Goal: Information Seeking & Learning: Learn about a topic

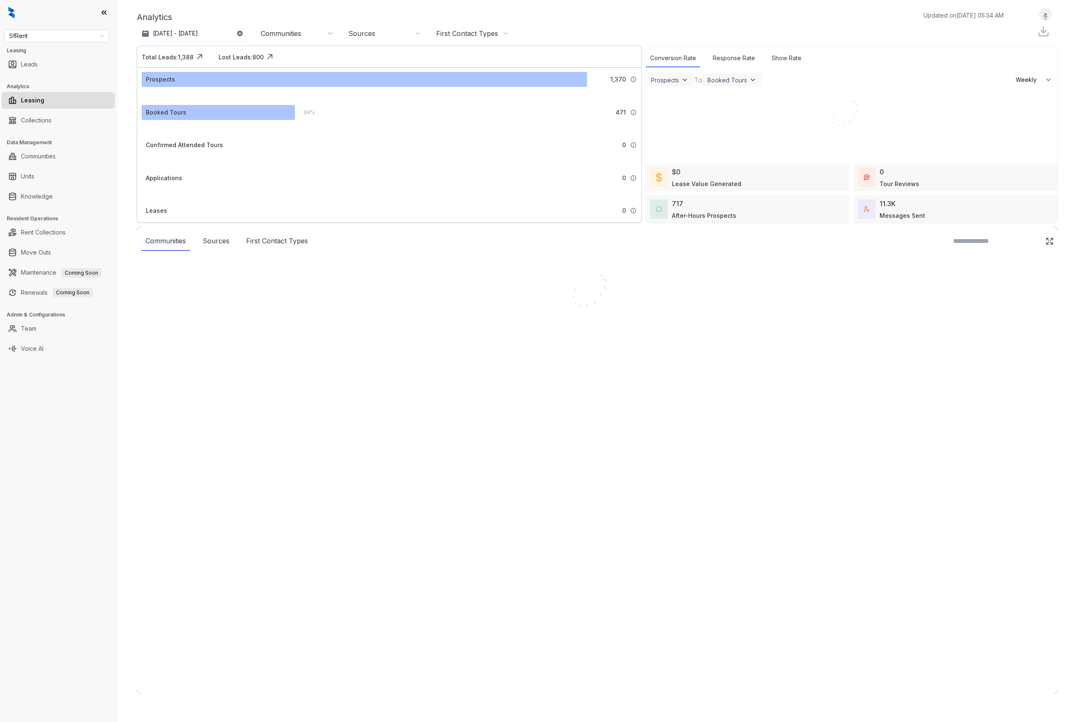
select select "******"
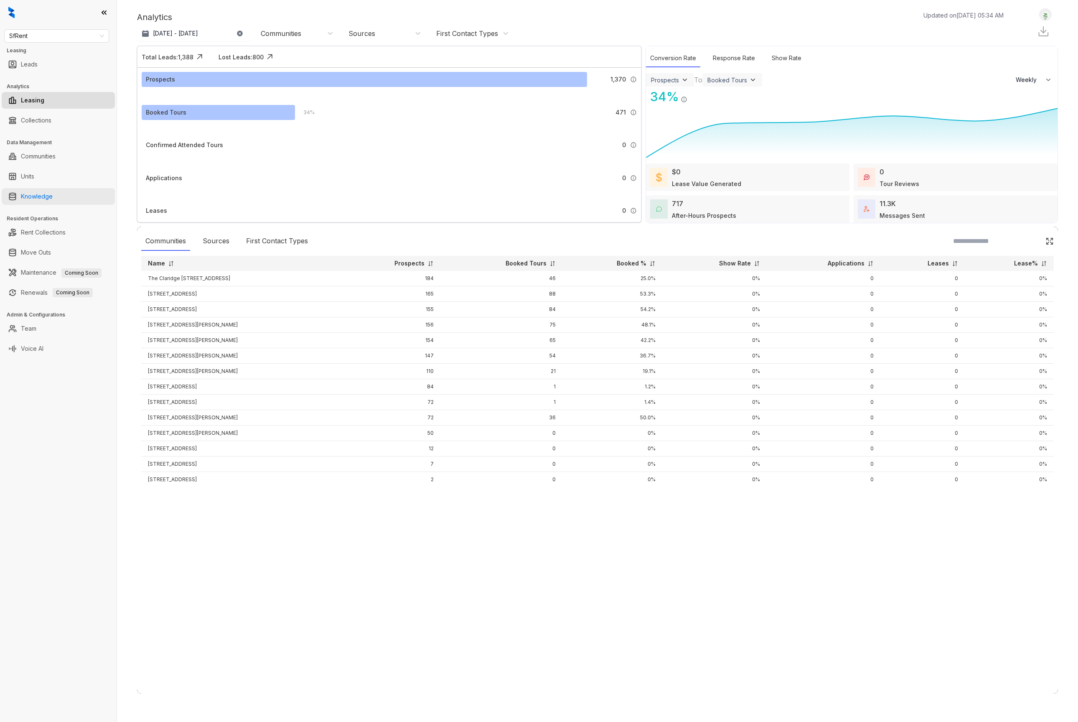
click at [53, 202] on link "Knowledge" at bounding box center [37, 196] width 32 height 17
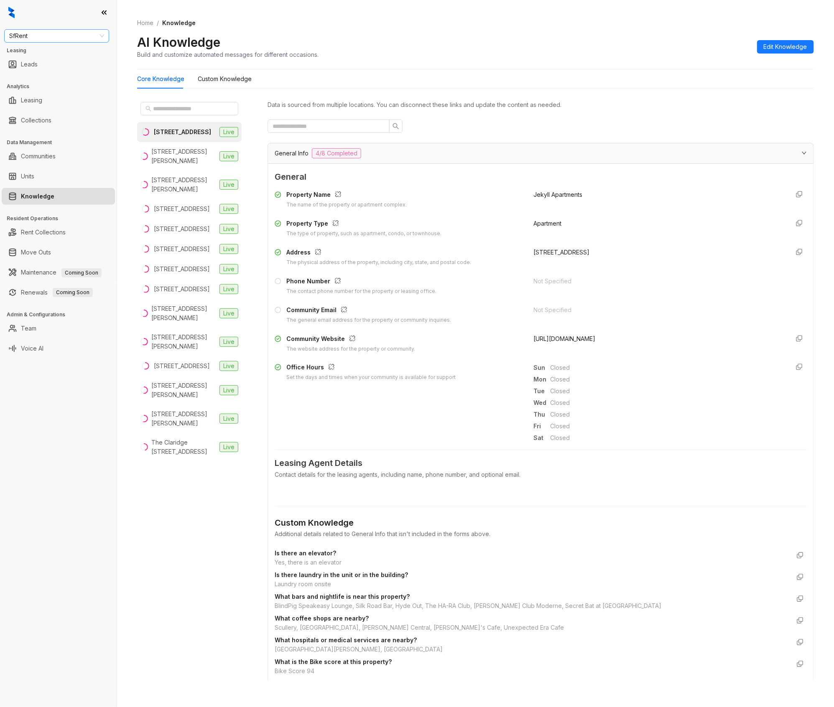
click at [64, 30] on span "SfRent" at bounding box center [56, 36] width 95 height 13
type input "**"
click at [53, 62] on div "RR Living" at bounding box center [57, 65] width 92 height 9
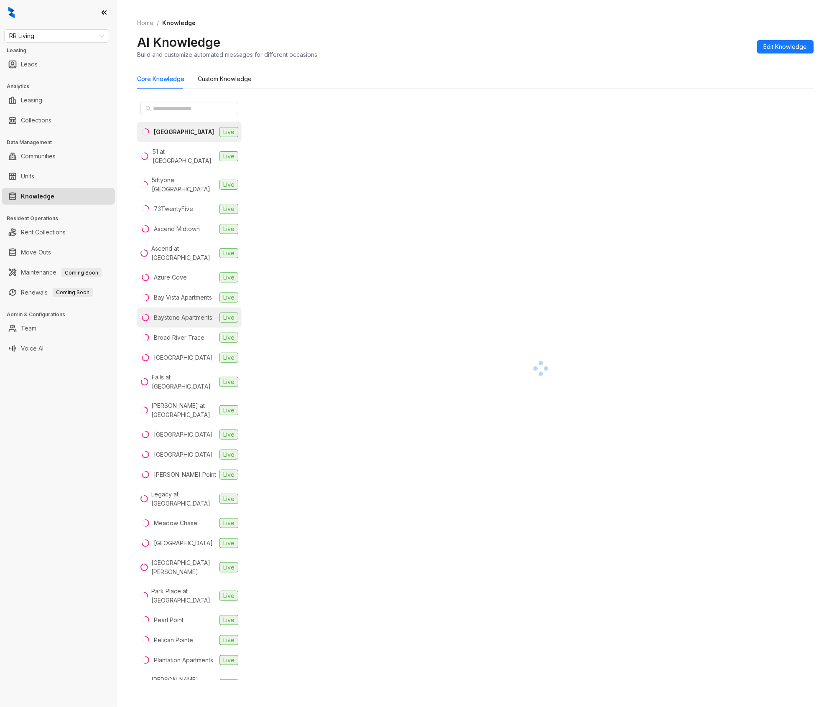
click at [167, 313] on div "Baystone Apartments" at bounding box center [183, 317] width 59 height 9
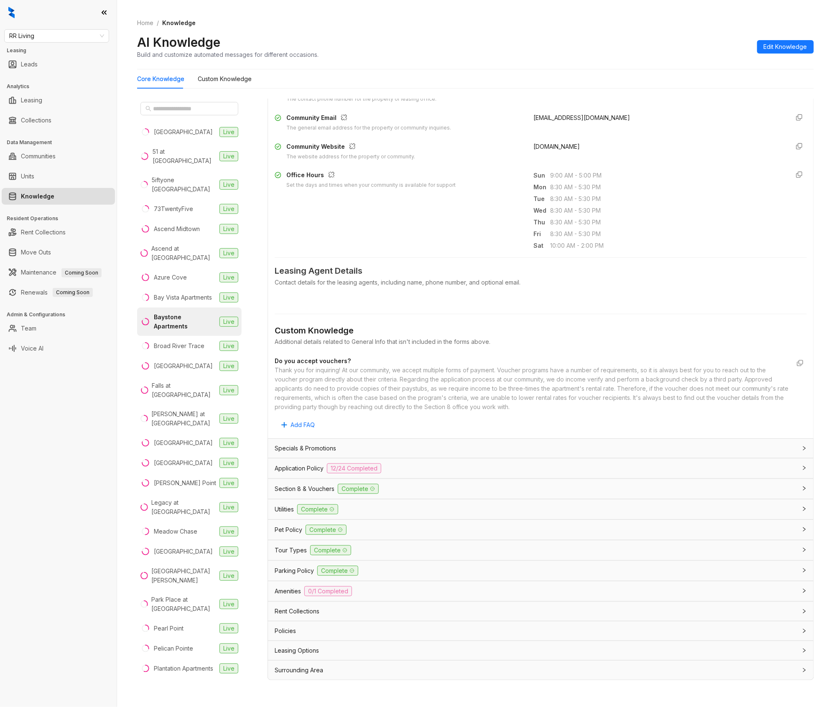
scroll to position [26, 0]
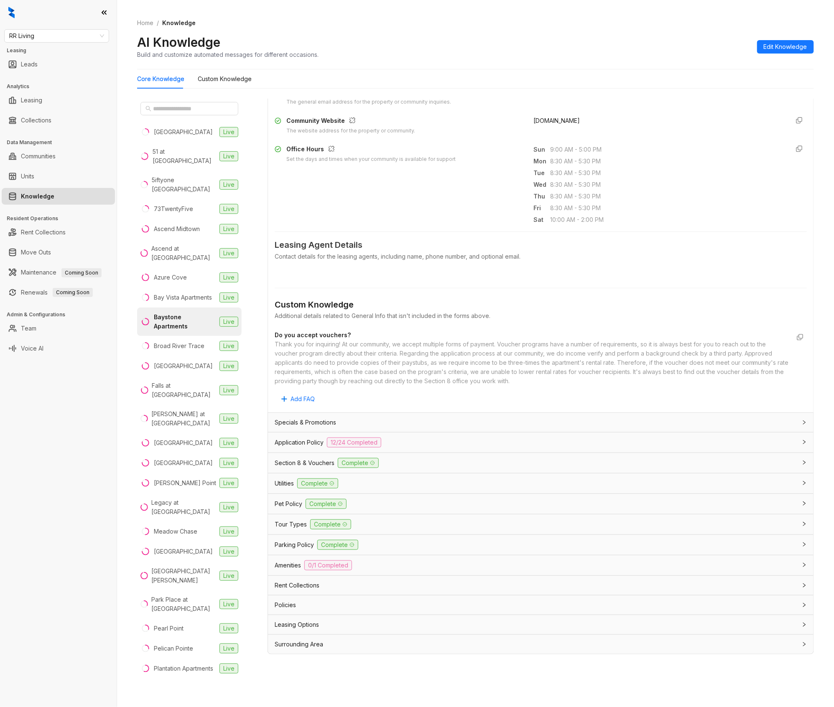
click at [406, 441] on div "Application Policy 12/24 Completed" at bounding box center [536, 443] width 522 height 10
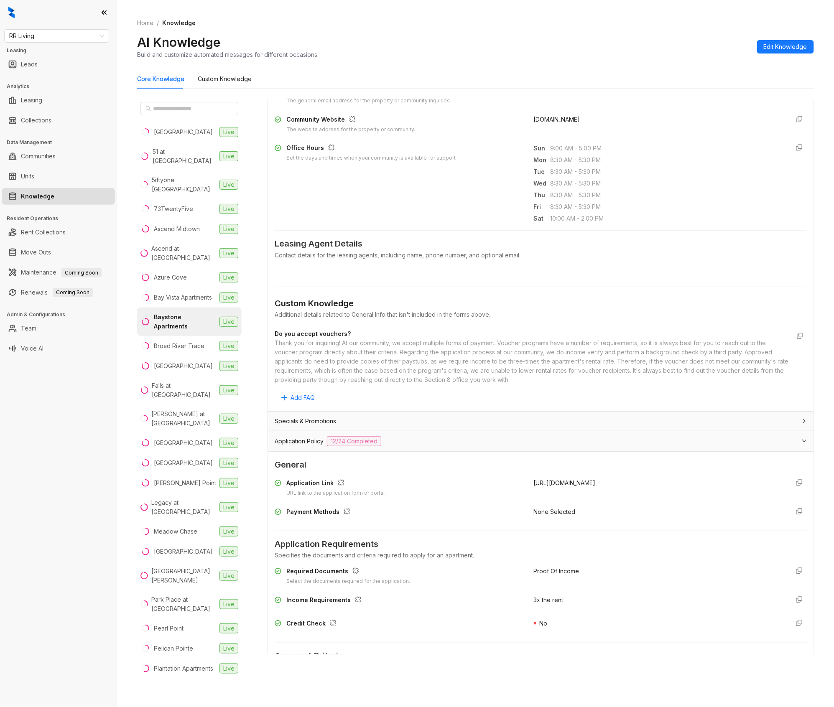
click at [406, 441] on div "Application Policy 12/24 Completed" at bounding box center [536, 441] width 522 height 10
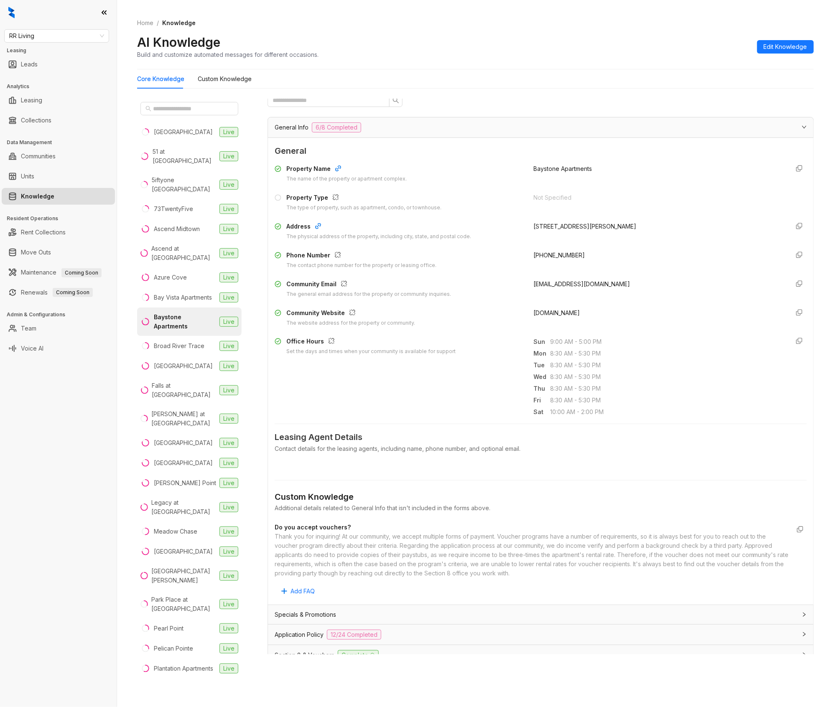
scroll to position [0, 0]
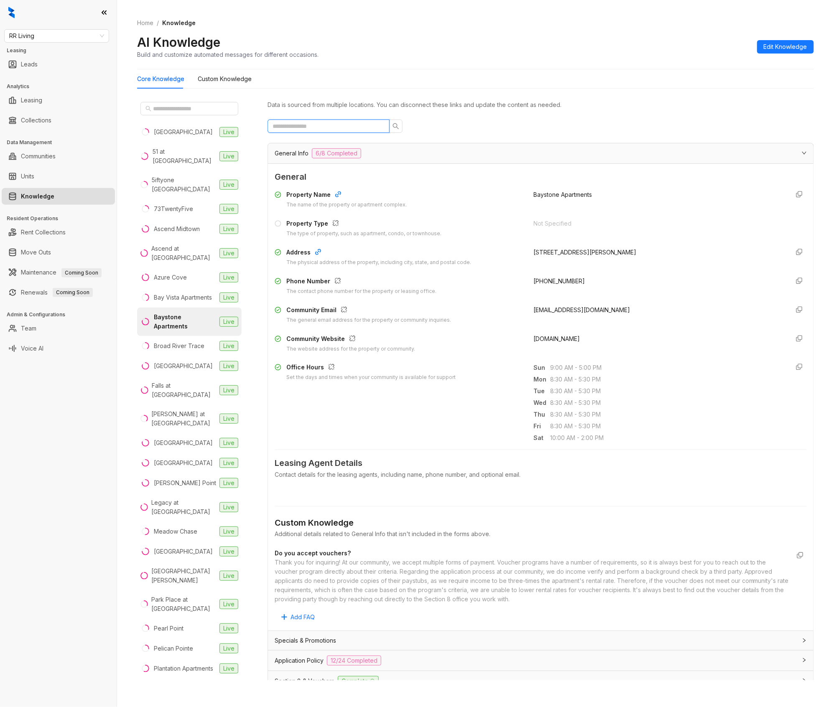
click at [330, 130] on input "text" at bounding box center [324, 126] width 105 height 9
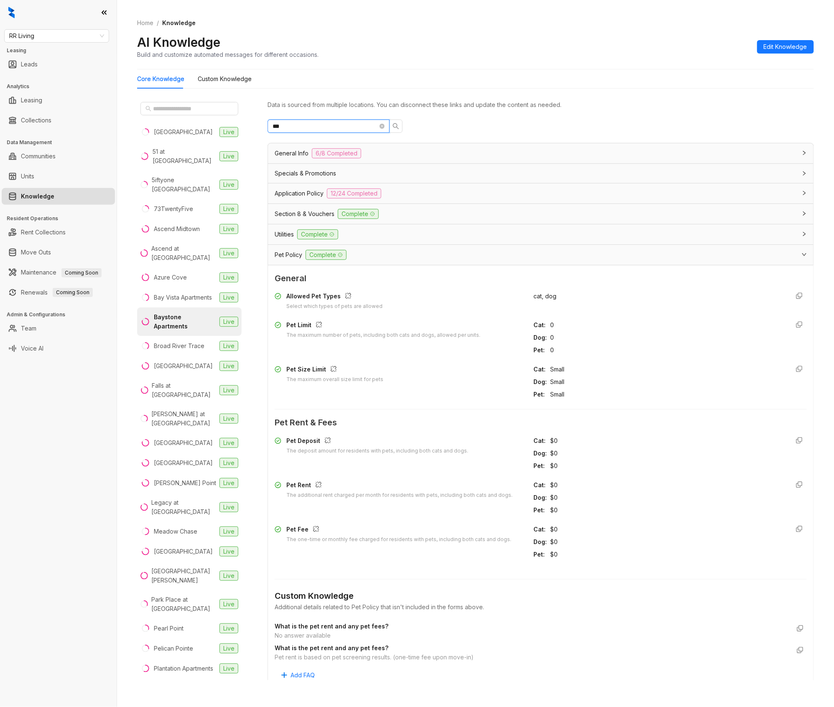
type input "***"
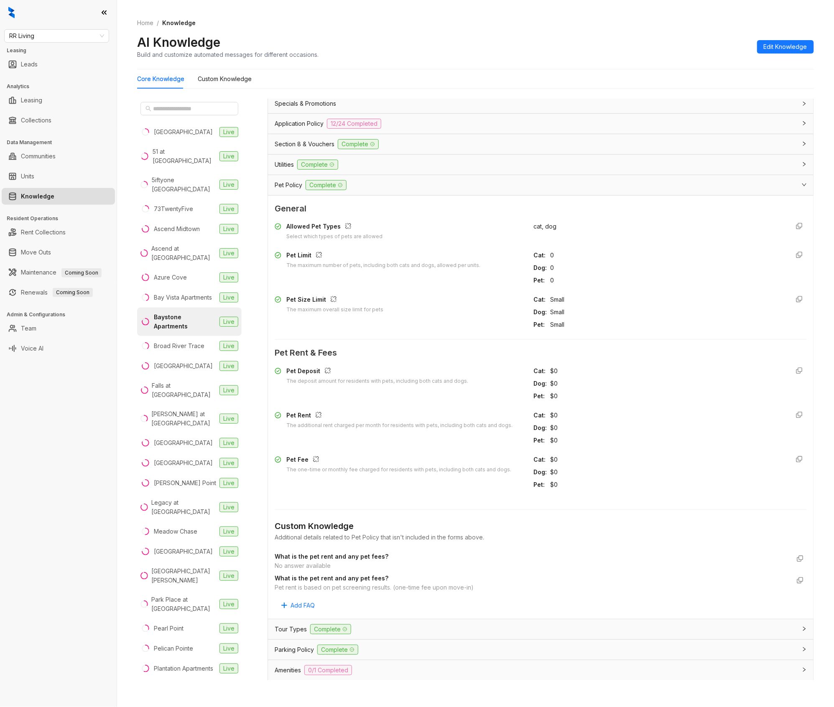
scroll to position [76, 0]
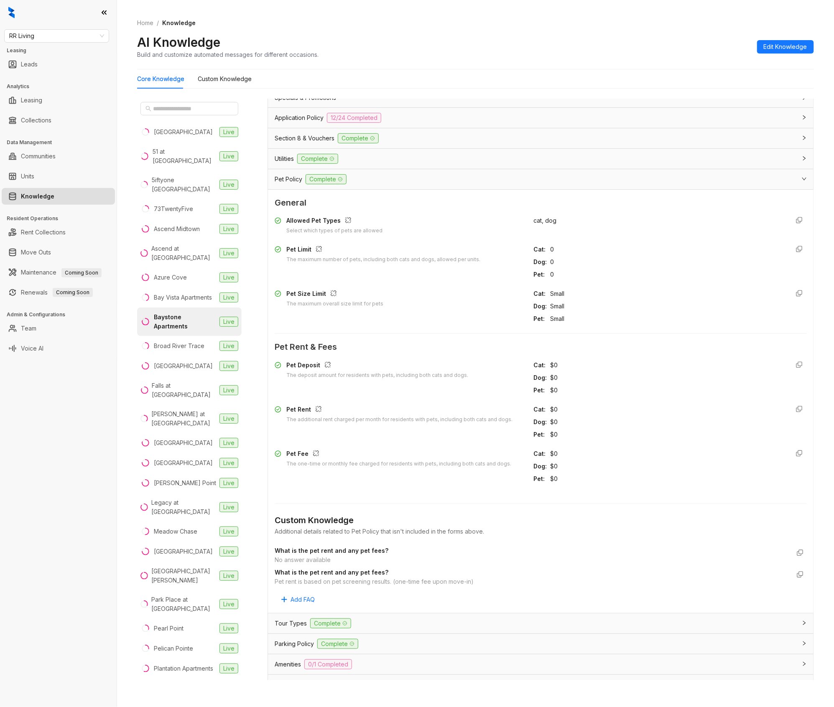
click at [693, 463] on div "$0" at bounding box center [666, 466] width 232 height 9
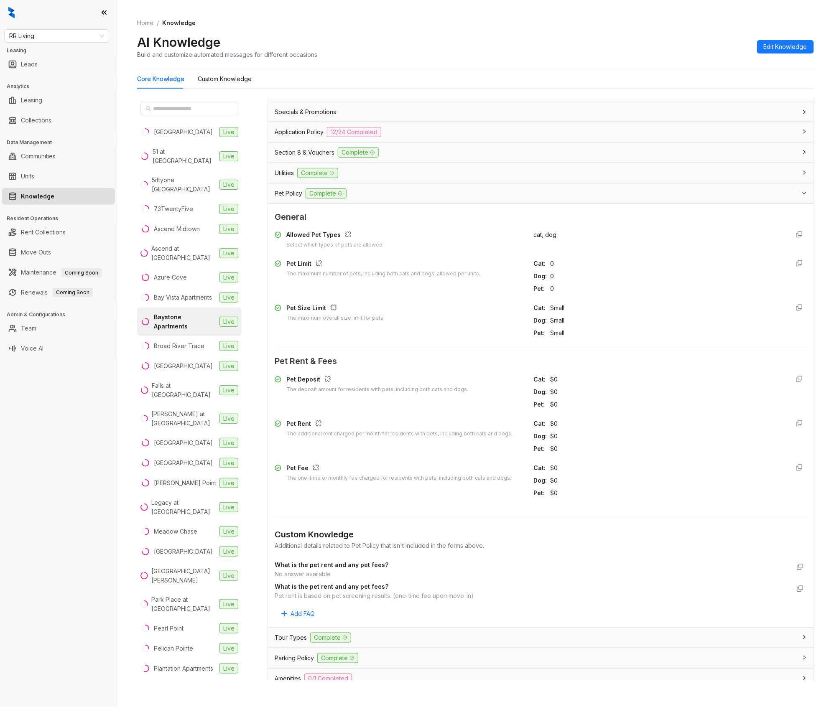
scroll to position [58, 0]
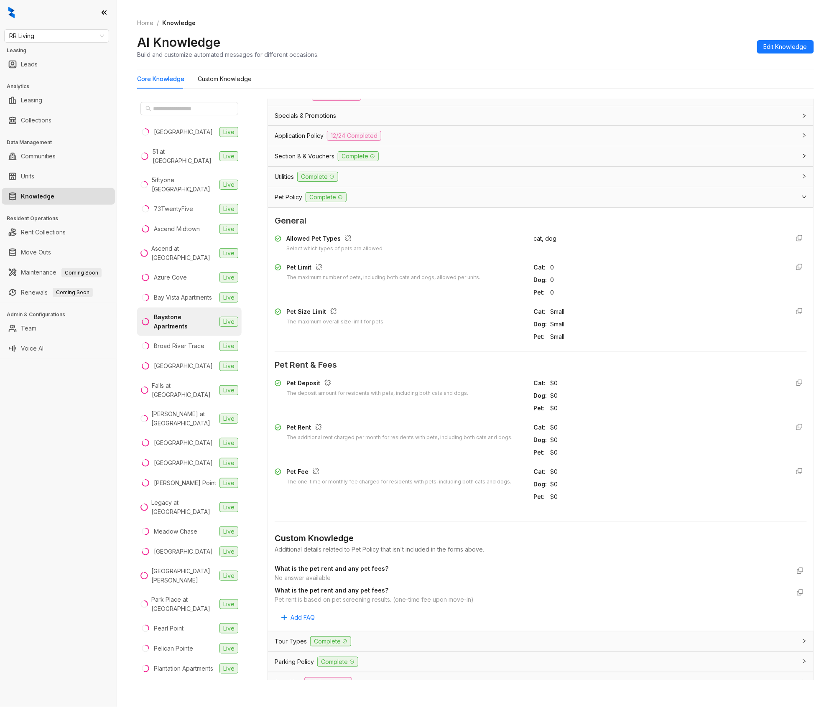
click at [382, 202] on div "Pet Policy Complete" at bounding box center [536, 197] width 522 height 10
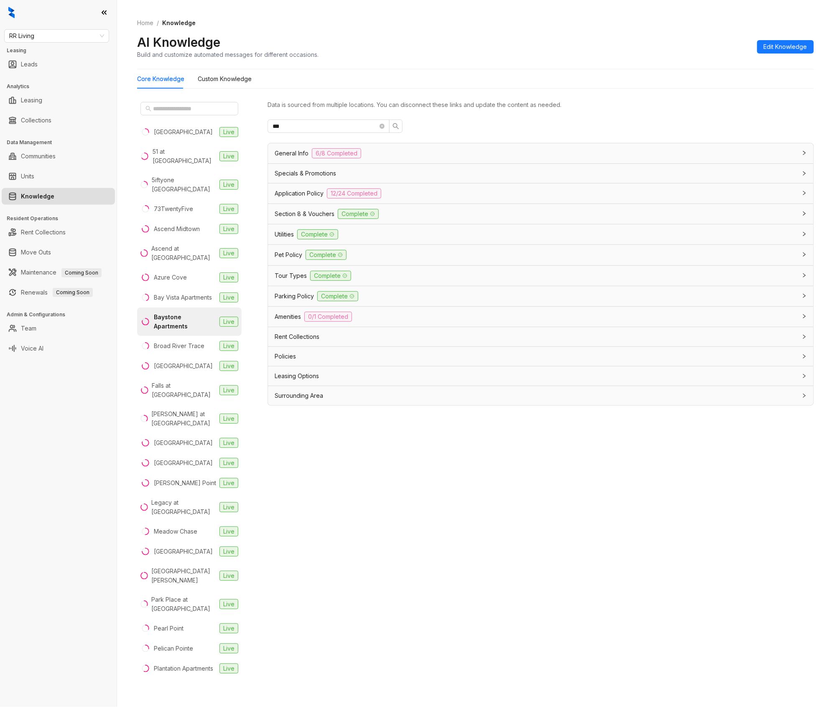
scroll to position [0, 0]
click at [363, 244] on div "Utilities Complete" at bounding box center [540, 234] width 545 height 20
click at [370, 239] on div "Utilities Complete" at bounding box center [536, 234] width 522 height 10
click at [370, 240] on div "Utilities Complete" at bounding box center [540, 234] width 545 height 20
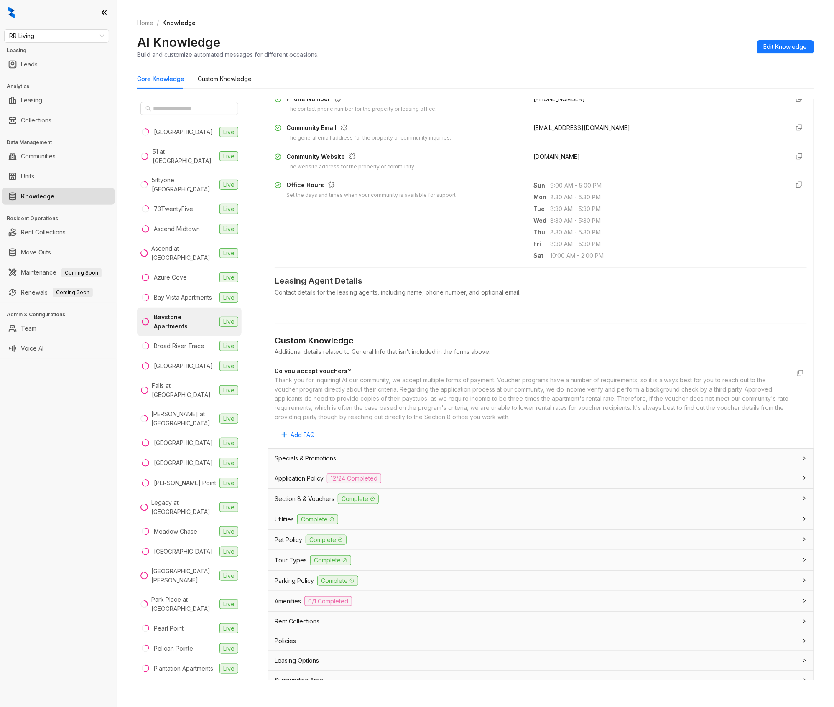
scroll to position [193, 0]
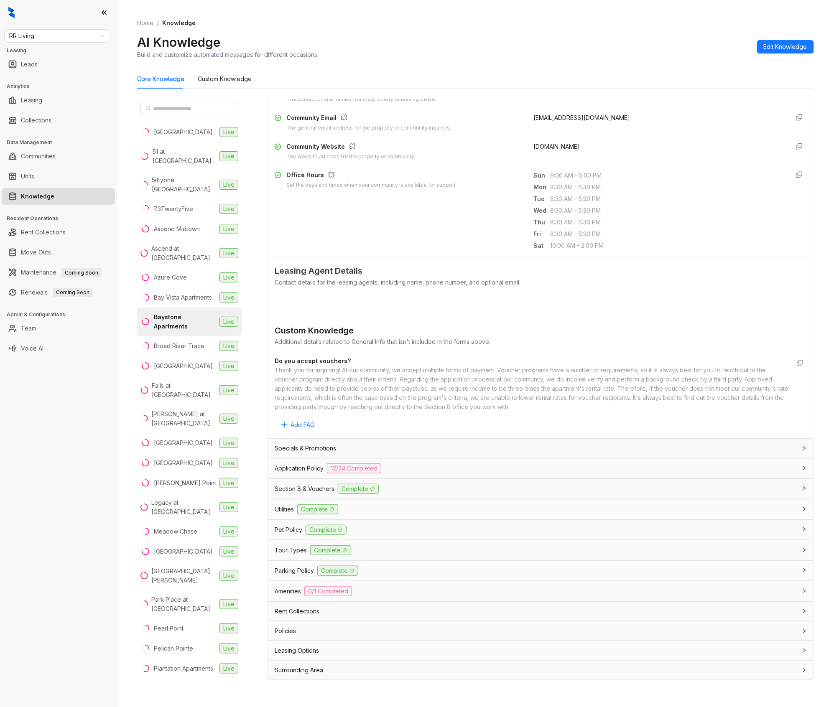
click at [287, 534] on div "Pet Policy Complete" at bounding box center [540, 530] width 545 height 20
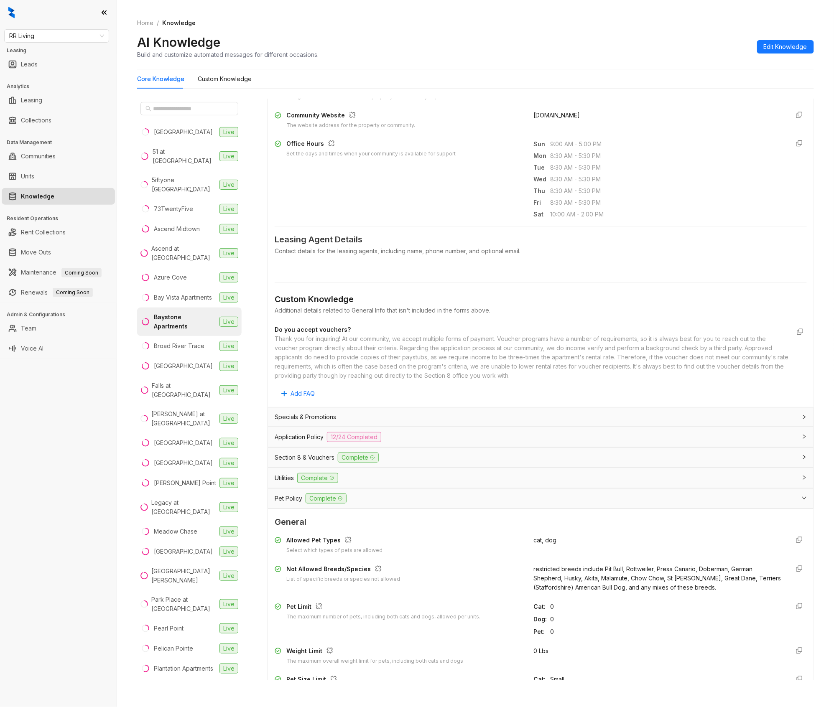
scroll to position [285, 0]
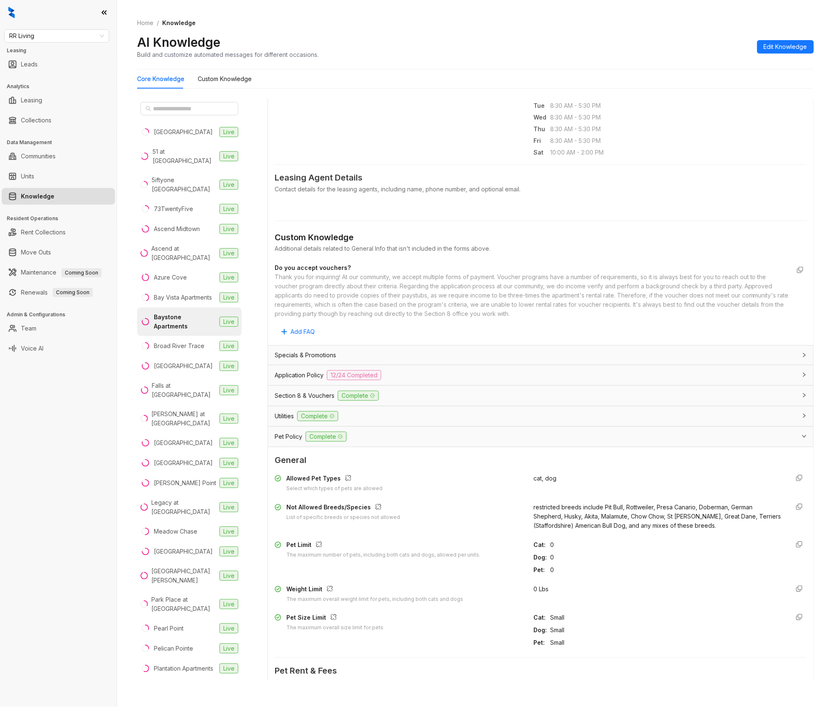
click at [458, 431] on div "Pet Policy Complete" at bounding box center [540, 437] width 545 height 20
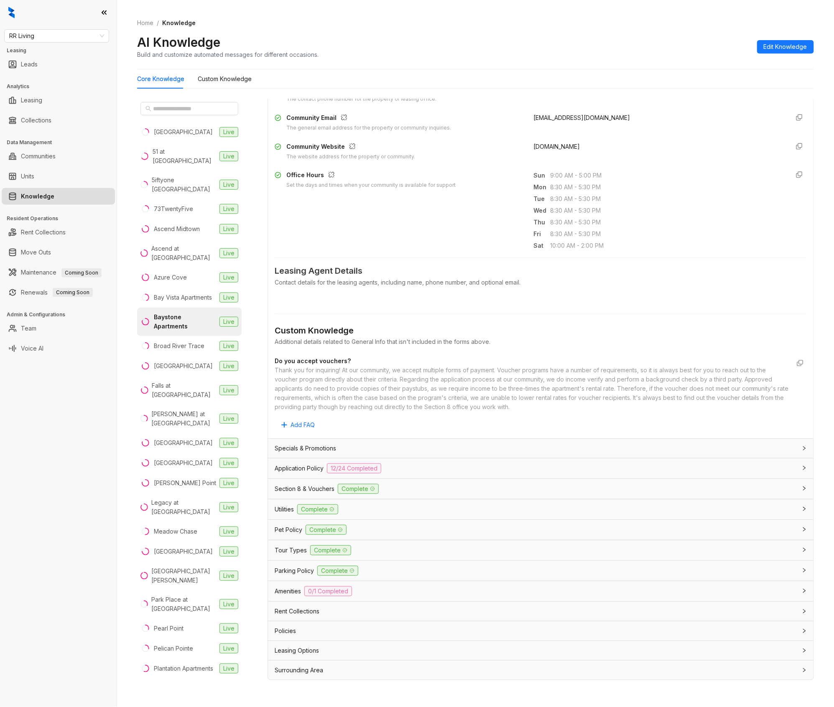
scroll to position [26, 0]
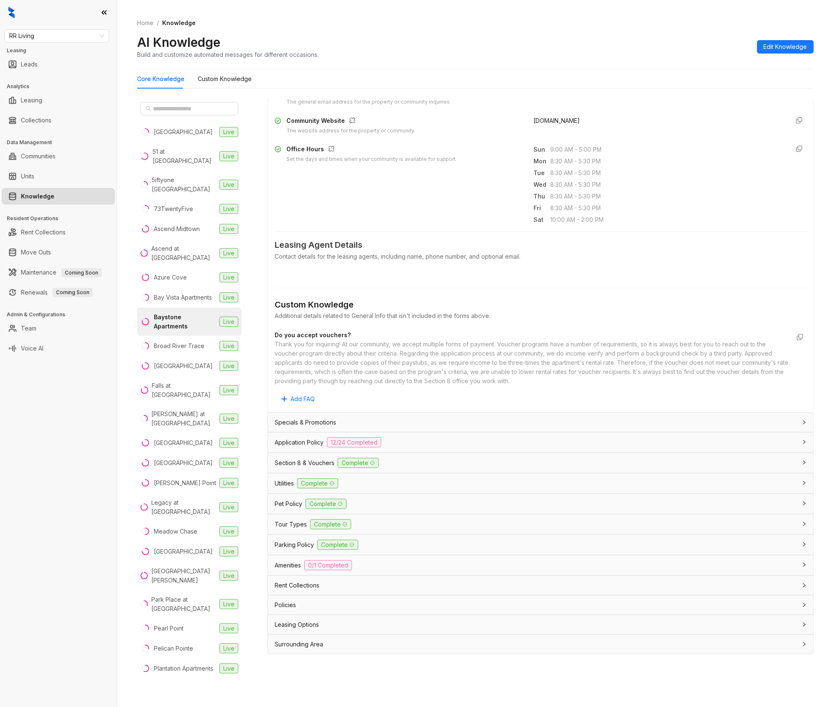
click at [367, 444] on span "12/24 Completed" at bounding box center [354, 443] width 54 height 10
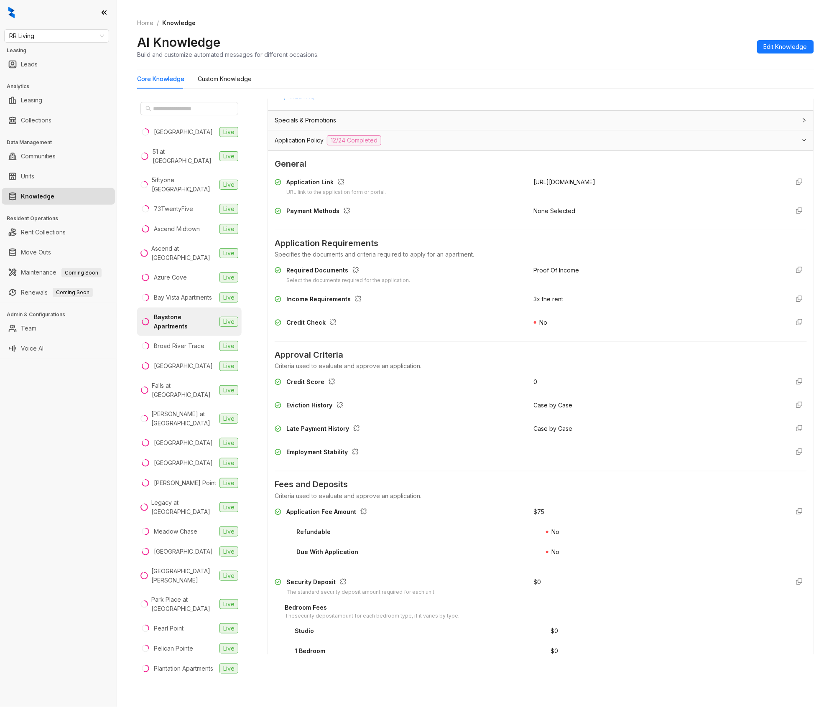
scroll to position [434, 0]
